Goal: Find contact information: Obtain details needed to contact an individual or organization

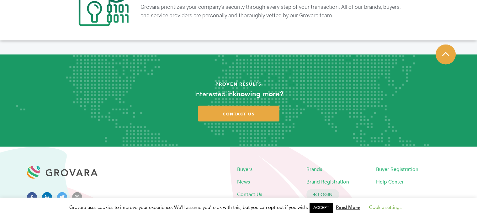
scroll to position [1250, 0]
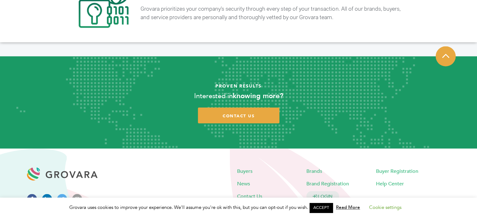
click at [246, 193] on span "Contact Us" at bounding box center [249, 196] width 25 height 7
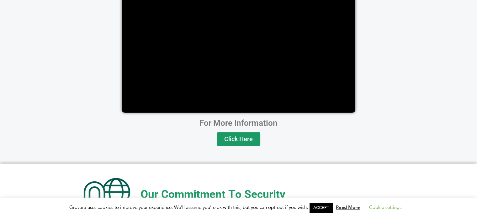
scroll to position [1265, 0]
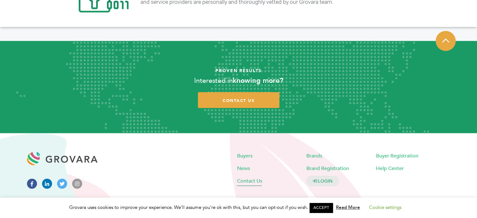
click at [255, 178] on span "Contact Us" at bounding box center [249, 181] width 25 height 7
